Goal: Task Accomplishment & Management: Manage account settings

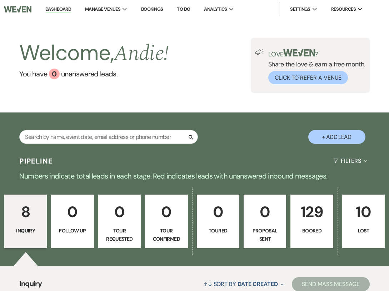
click at [59, 3] on li "Dashboard" at bounding box center [58, 9] width 33 height 14
